Goal: Task Accomplishment & Management: Complete application form

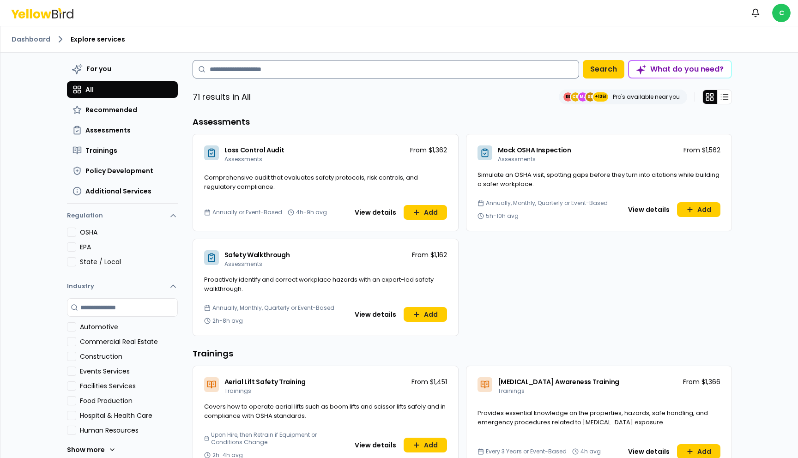
click at [225, 67] on input at bounding box center [386, 69] width 387 height 18
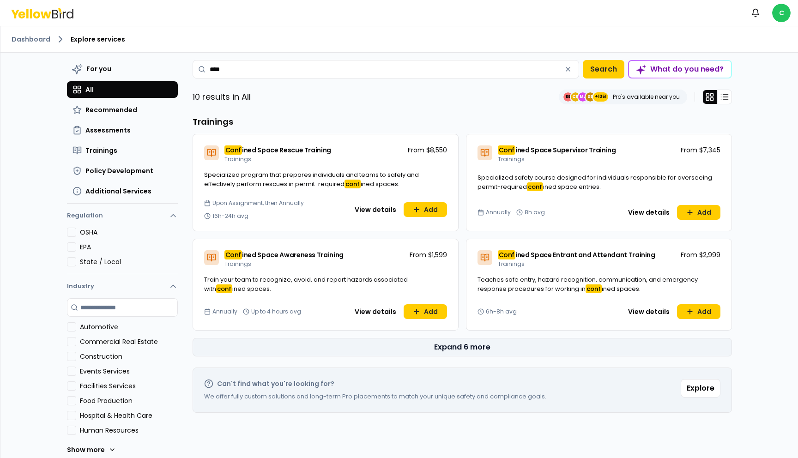
click at [474, 352] on button "Expand 6 more" at bounding box center [463, 347] width 540 height 18
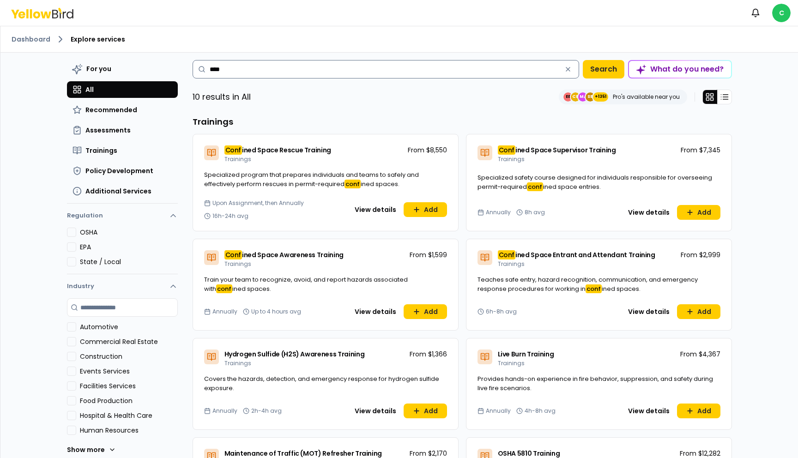
click at [237, 71] on input "****" at bounding box center [386, 69] width 387 height 18
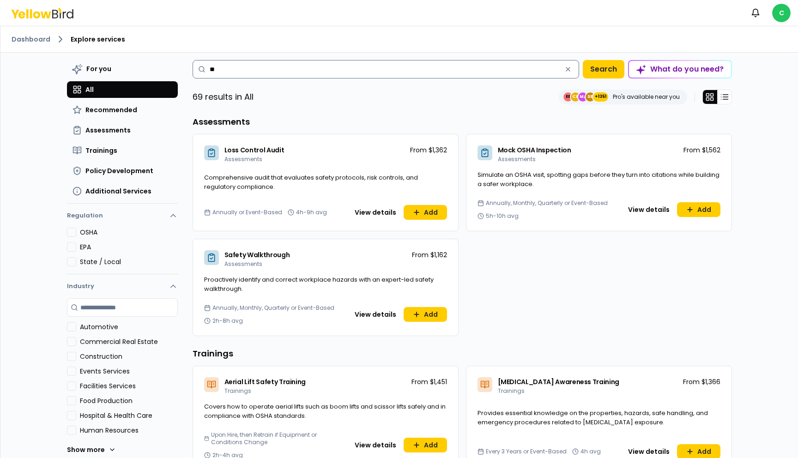
type input "*"
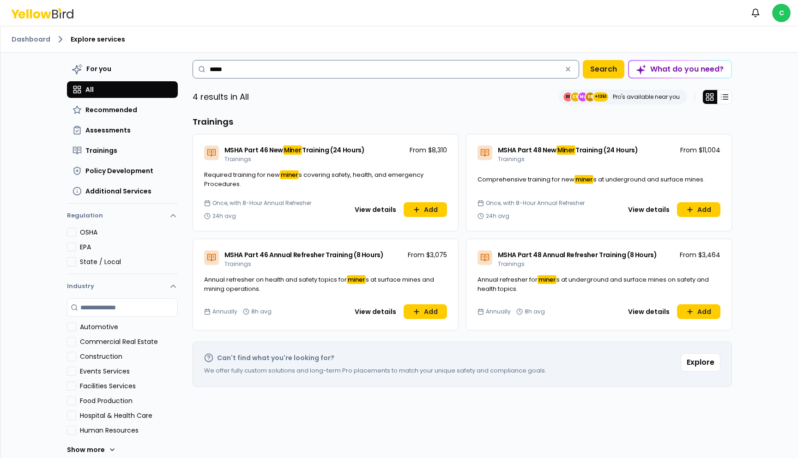
click at [292, 65] on input "*****" at bounding box center [386, 69] width 387 height 18
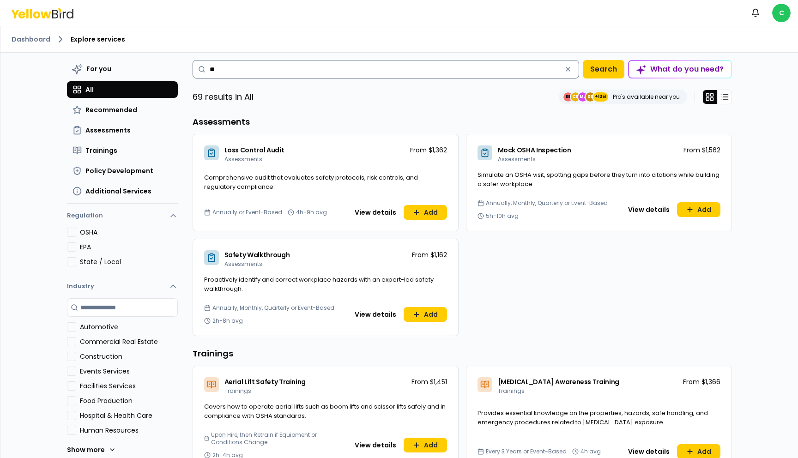
type input "*"
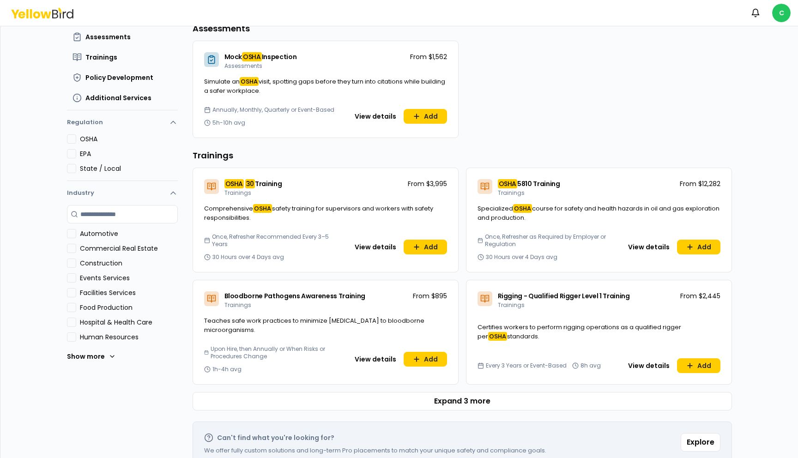
scroll to position [113, 0]
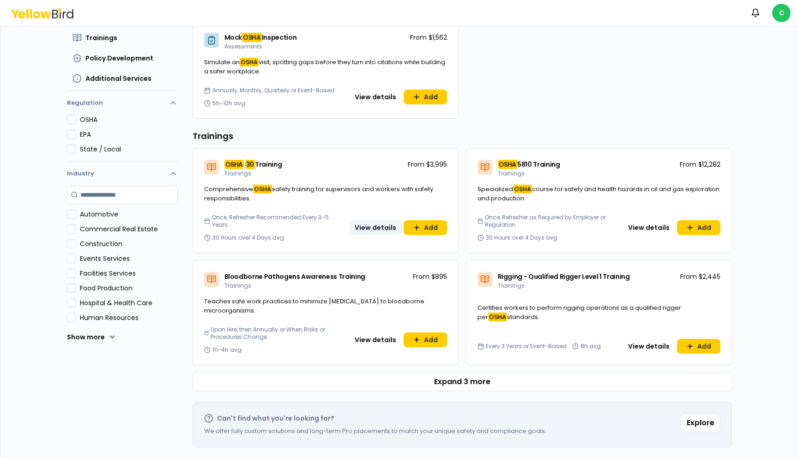
type input "*******"
click at [369, 231] on button "View details" at bounding box center [375, 227] width 53 height 15
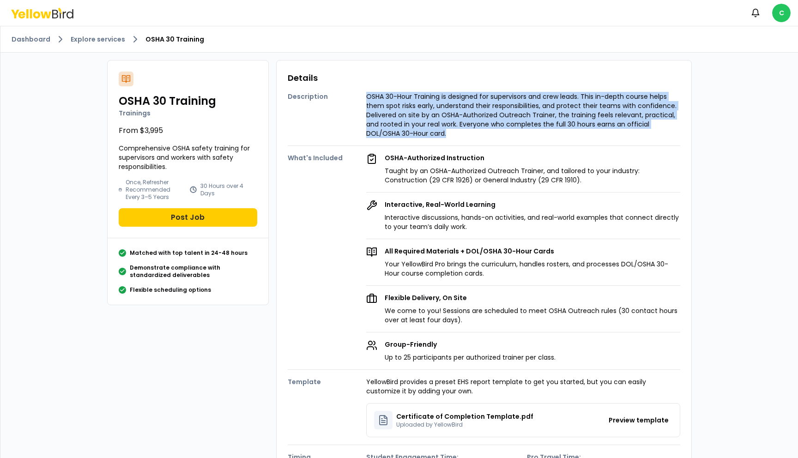
drag, startPoint x: 367, startPoint y: 95, endPoint x: 447, endPoint y: 133, distance: 88.2
click at [447, 133] on p "OSHA 30-Hour Training is designed for supervisors and crew leads. This in-depth…" at bounding box center [523, 115] width 314 height 46
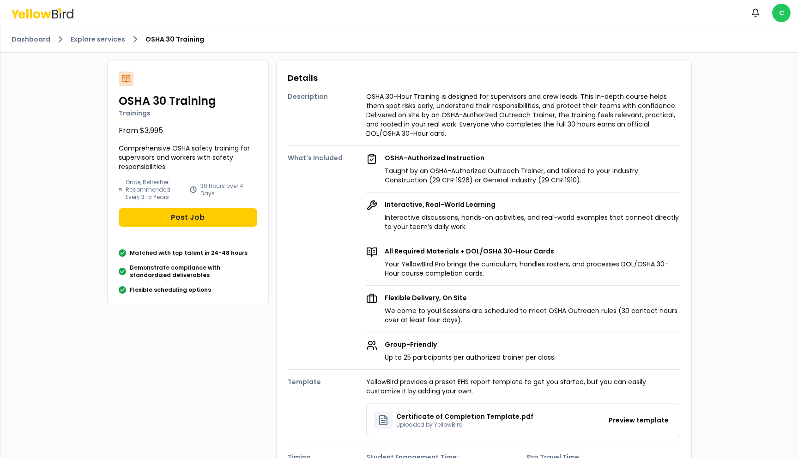
click at [420, 180] on p "Taught by an OSHA-Authorized Outreach Trainer, and tailored to your industry: C…" at bounding box center [533, 175] width 296 height 18
drag, startPoint x: 369, startPoint y: 97, endPoint x: 463, endPoint y: 196, distance: 136.3
click at [463, 196] on div "Description OSHA 30-Hour Training is designed for supervisors and crew leads. T…" at bounding box center [484, 297] width 393 height 425
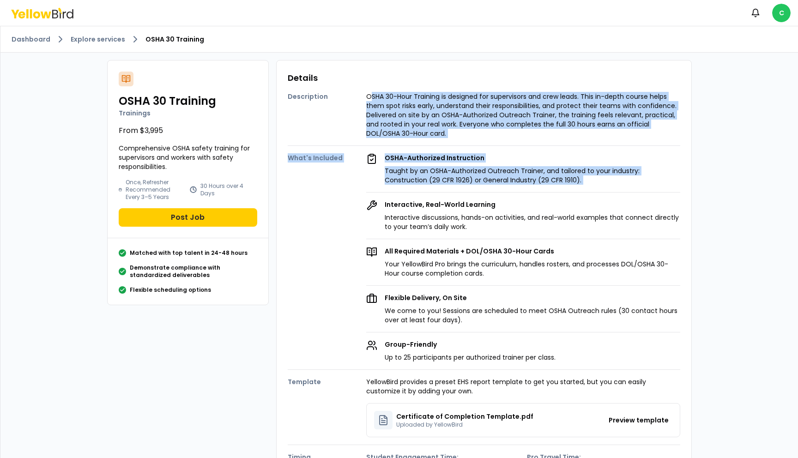
drag, startPoint x: 369, startPoint y: 97, endPoint x: 468, endPoint y: 198, distance: 141.8
click at [468, 198] on div "Description OSHA 30-Hour Training is designed for supervisors and crew leads. T…" at bounding box center [484, 297] width 393 height 425
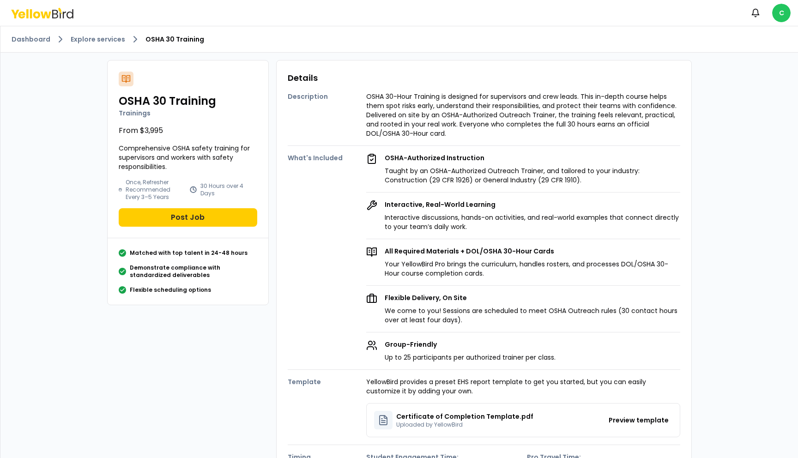
click at [378, 102] on p "OSHA 30-Hour Training is designed for supervisors and crew leads. This in-depth…" at bounding box center [523, 115] width 314 height 46
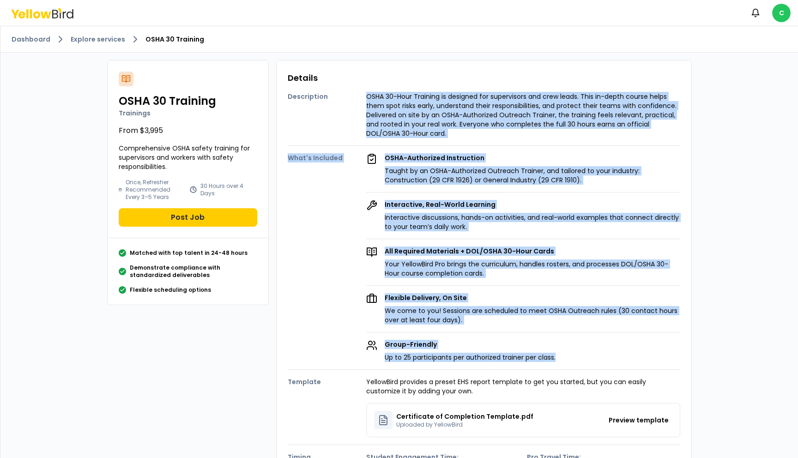
drag, startPoint x: 368, startPoint y: 96, endPoint x: 561, endPoint y: 357, distance: 325.3
click at [561, 357] on div "Description OSHA 30-Hour Training is designed for supervisors and crew leads. T…" at bounding box center [484, 297] width 393 height 425
copy div "LORE 30-Ipsu Dolorsit am consecte adi elitseddoei tem inci utlab. Etdo ma-aliqu…"
click at [399, 120] on p "OSHA 30-Hour Training is designed for supervisors and crew leads. This in-depth…" at bounding box center [523, 115] width 314 height 46
